Goal: Use online tool/utility: Use online tool/utility

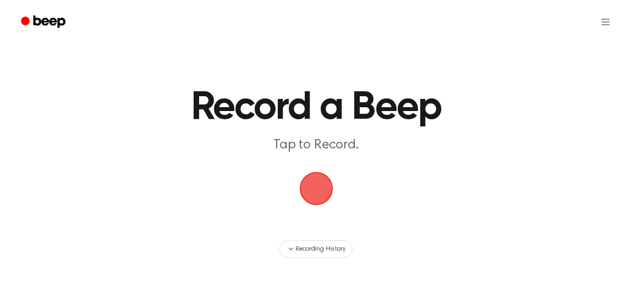
click at [309, 184] on span "button" at bounding box center [316, 189] width 48 height 48
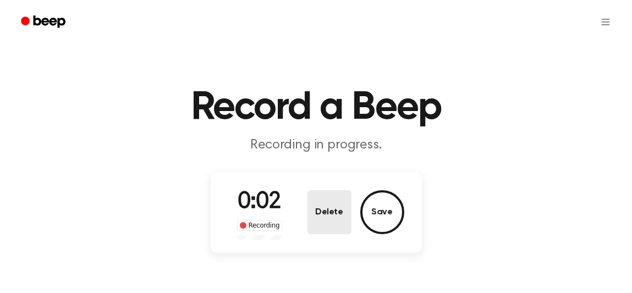
click at [334, 207] on button "Delete" at bounding box center [330, 212] width 44 height 44
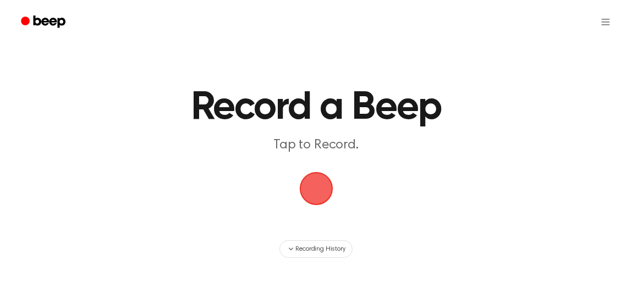
click at [318, 188] on span "button" at bounding box center [317, 189] width 62 height 62
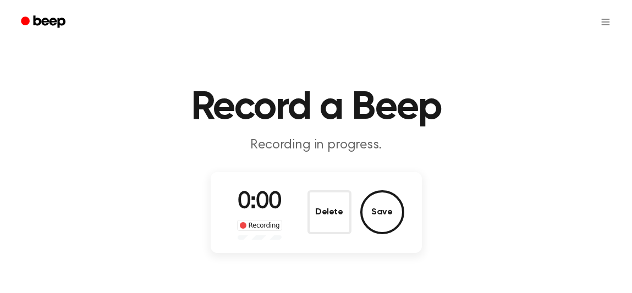
click at [318, 188] on div "0:00 Recording Delete Save" at bounding box center [316, 212] width 176 height 54
click at [318, 188] on div "0:01 Recording Delete Save" at bounding box center [316, 212] width 176 height 54
click at [332, 214] on button "Delete" at bounding box center [330, 212] width 44 height 44
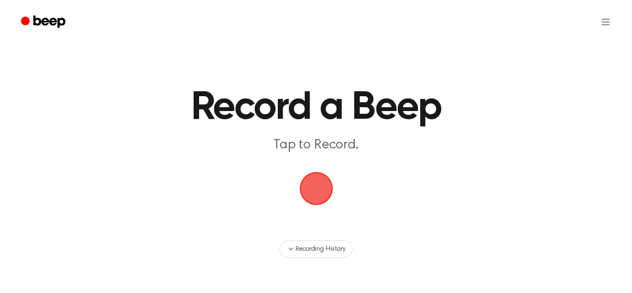
click at [324, 189] on span "button" at bounding box center [316, 188] width 45 height 45
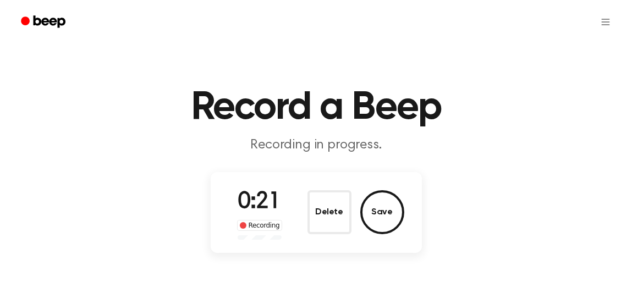
click at [324, 189] on div "0:21 Recording Delete Save" at bounding box center [316, 212] width 176 height 54
click at [381, 216] on button "Save" at bounding box center [382, 212] width 44 height 44
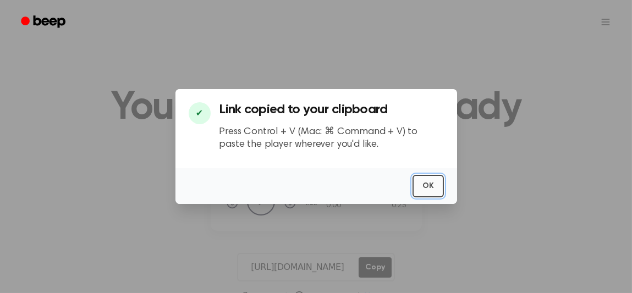
click at [427, 182] on button "OK" at bounding box center [428, 186] width 31 height 23
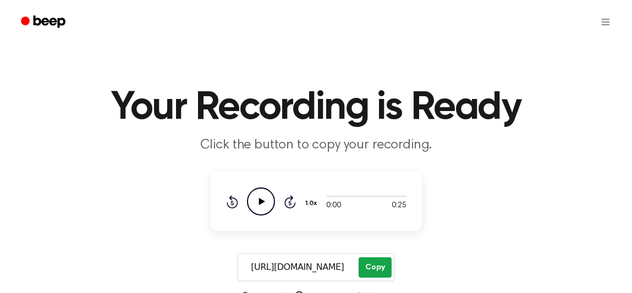
click at [373, 270] on button "Copy" at bounding box center [375, 268] width 32 height 20
